Goal: Transaction & Acquisition: Subscribe to service/newsletter

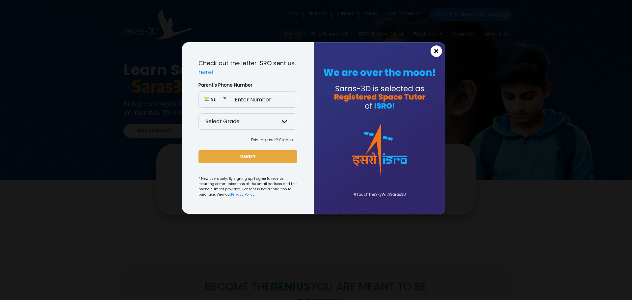
click at [432, 52] on button "×" at bounding box center [437, 51] width 12 height 12
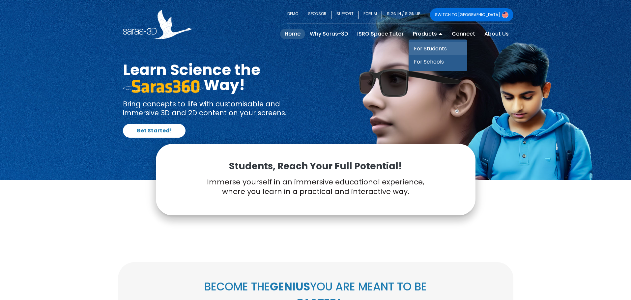
click at [433, 48] on link "For Students" at bounding box center [437, 48] width 59 height 13
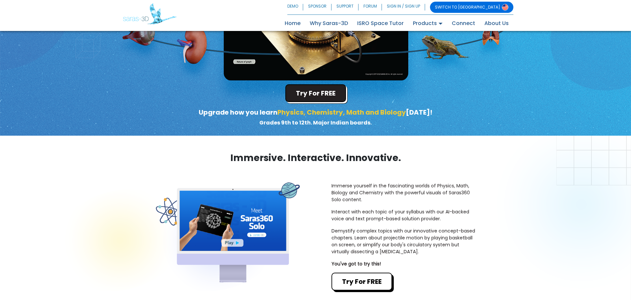
scroll to position [77, 0]
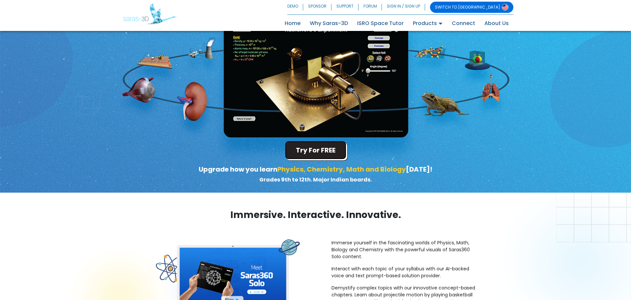
click at [318, 150] on button "Try For FREE" at bounding box center [315, 150] width 61 height 18
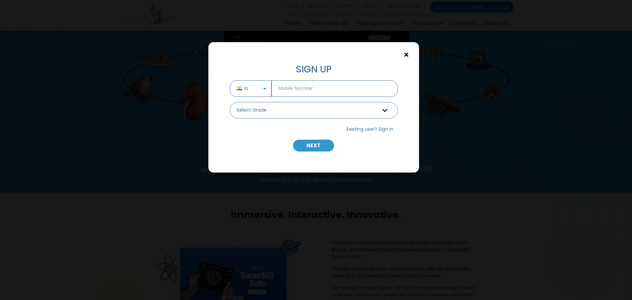
click at [404, 54] on span "×" at bounding box center [407, 55] width 6 height 9
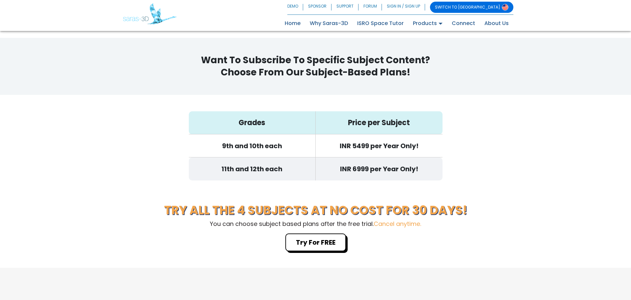
scroll to position [2101, 0]
